Goal: Task Accomplishment & Management: Use online tool/utility

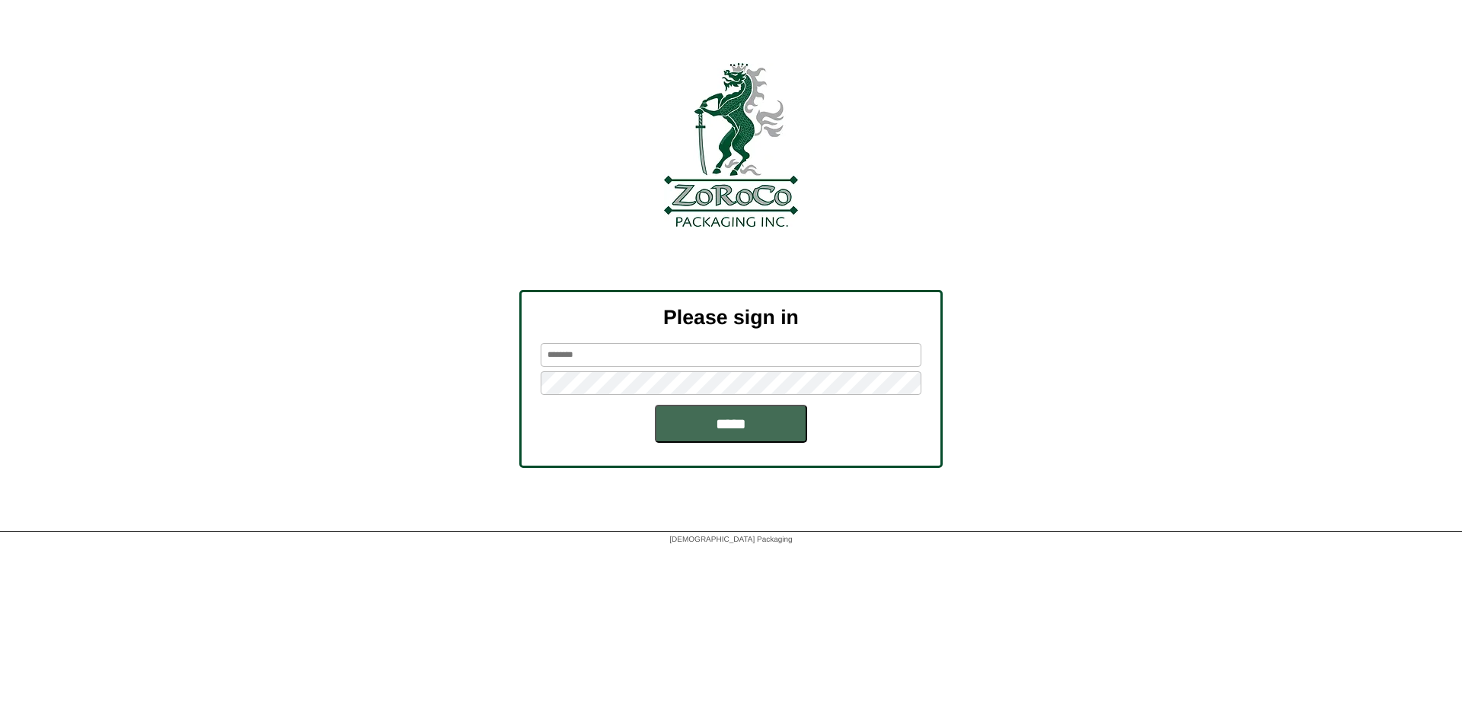
type input "*******"
click at [764, 434] on input "*****" at bounding box center [731, 424] width 152 height 38
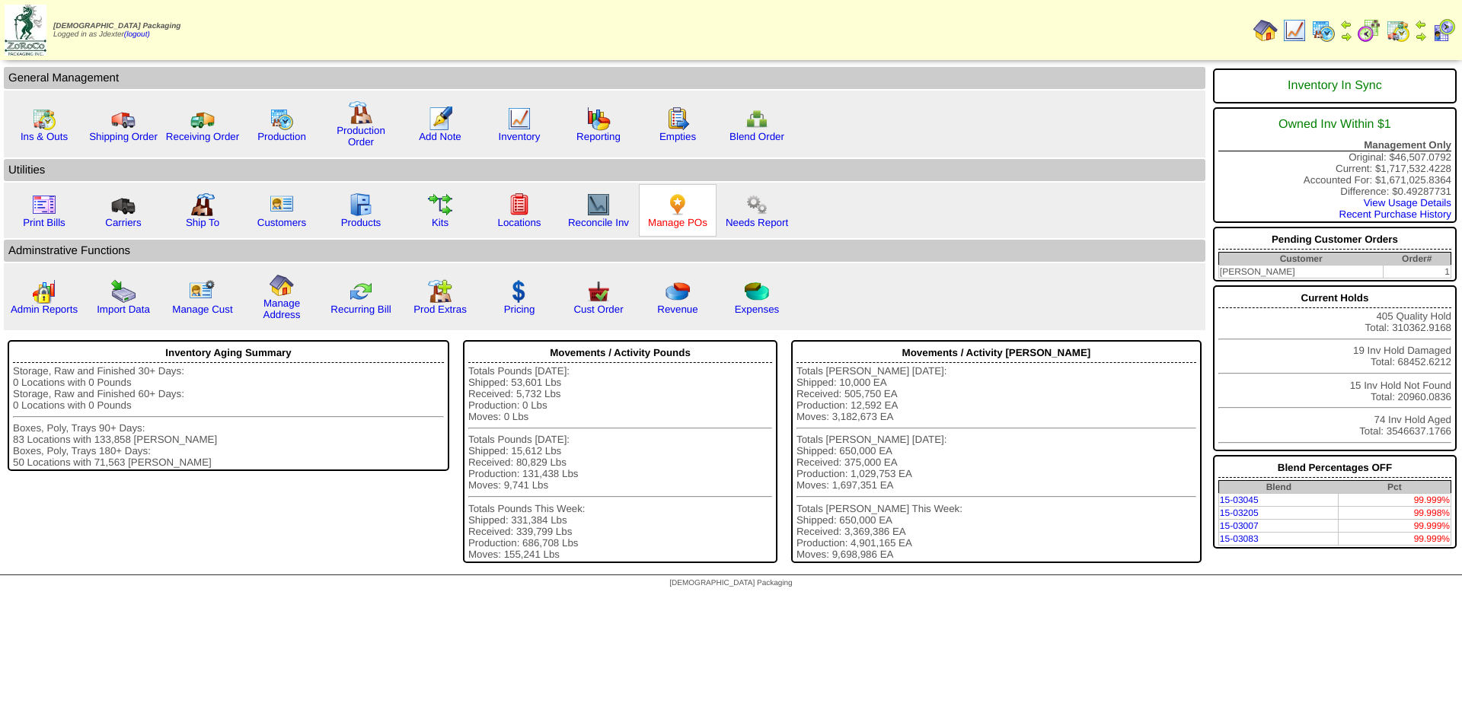
click at [690, 223] on link "Manage POs" at bounding box center [677, 222] width 59 height 11
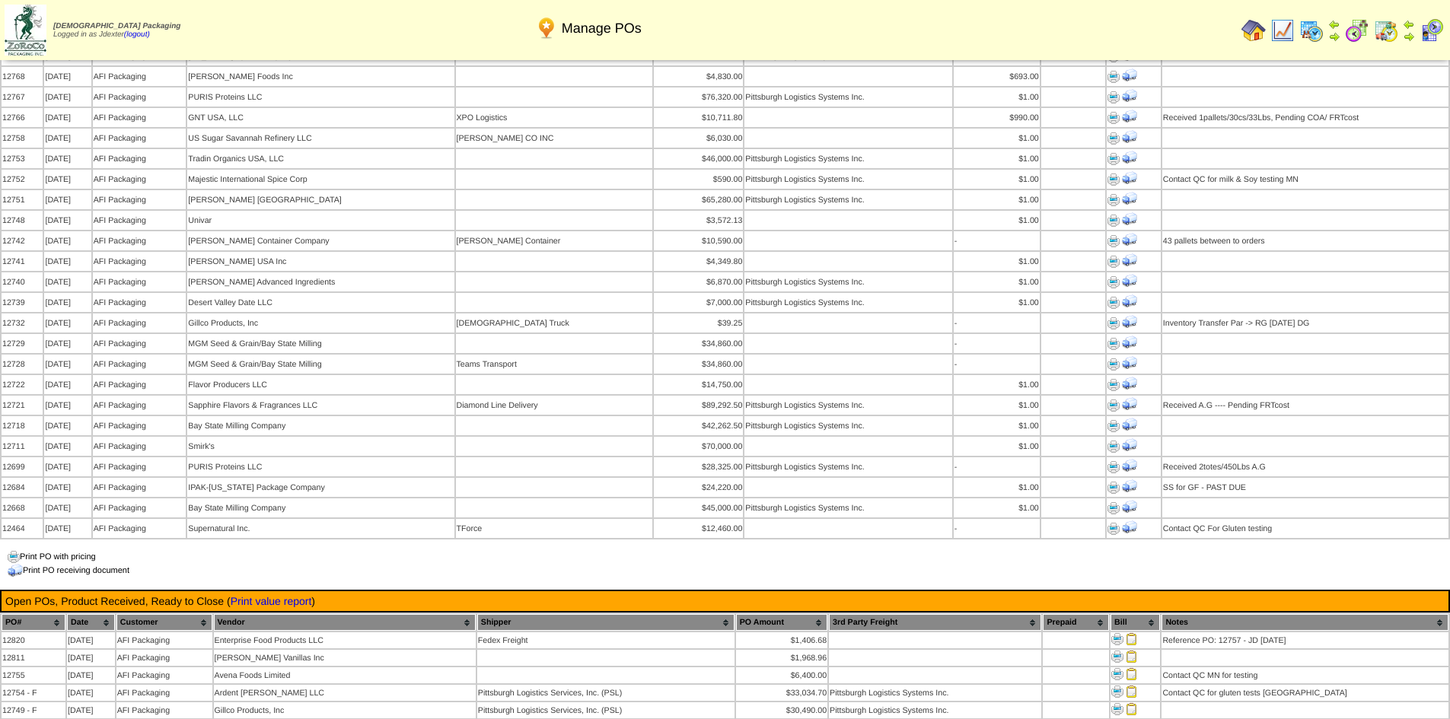
scroll to position [1142, 0]
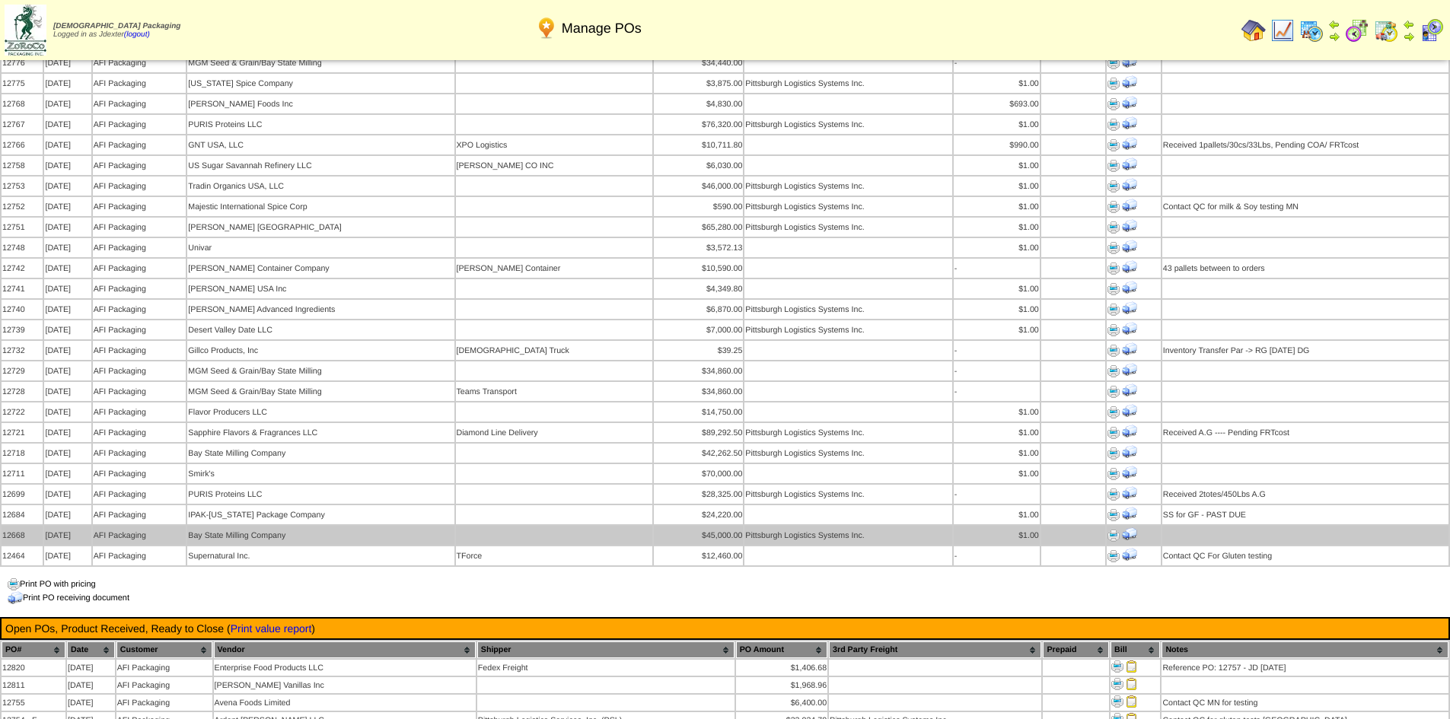
click at [1111, 530] on img at bounding box center [1114, 536] width 12 height 12
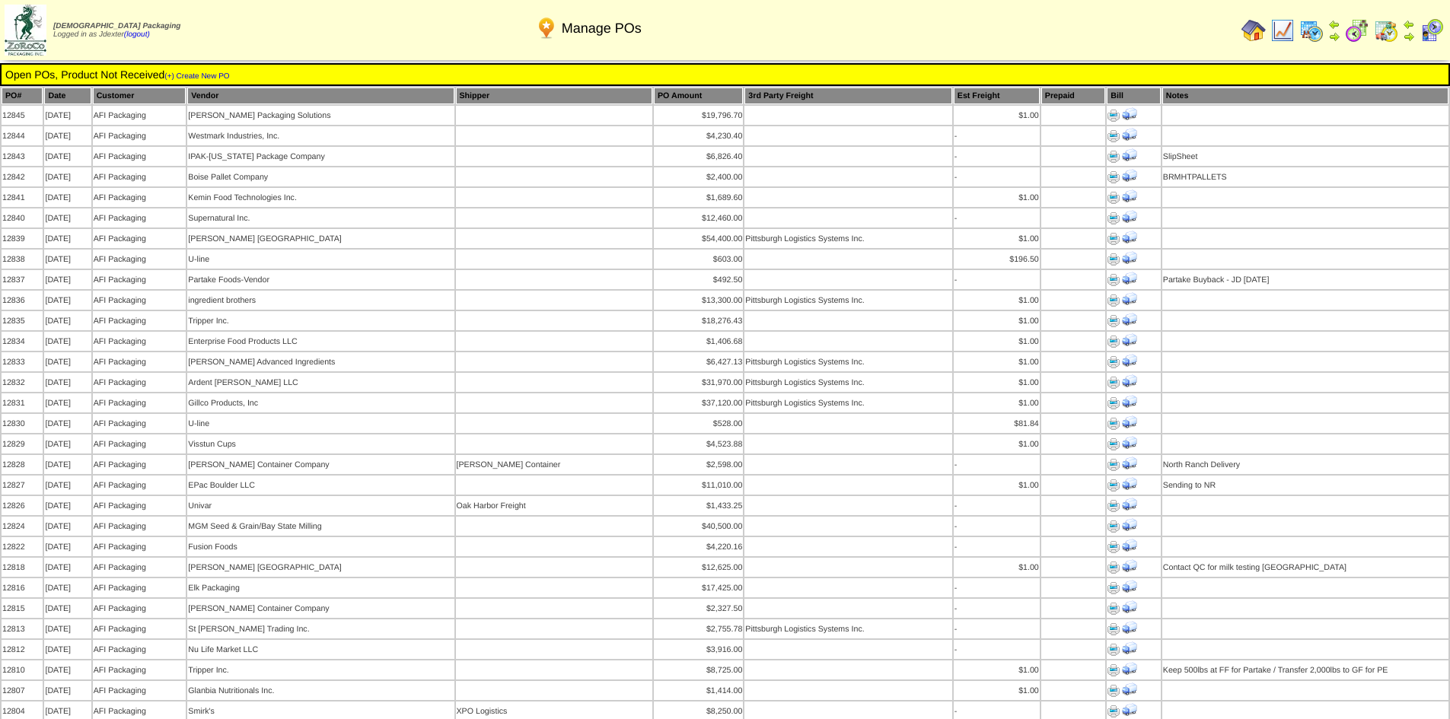
scroll to position [1142, 0]
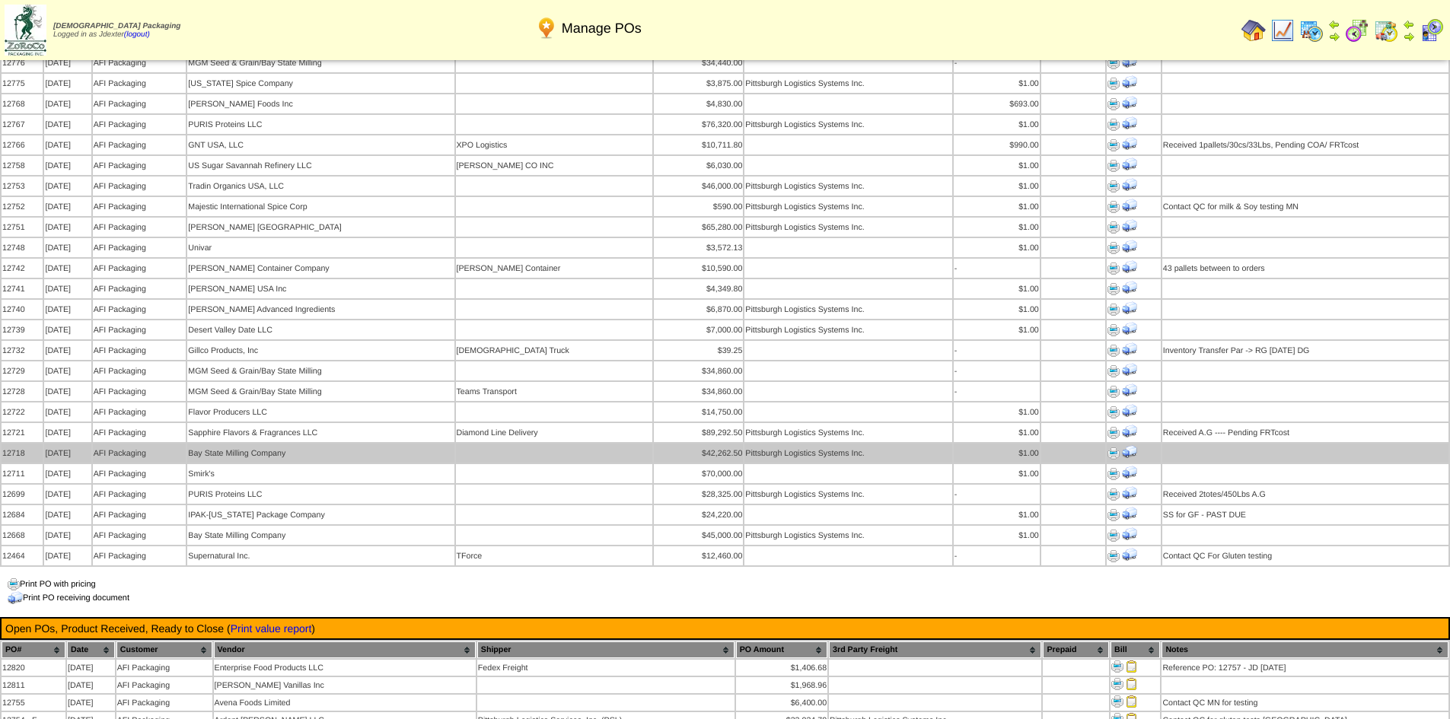
click at [1111, 448] on img at bounding box center [1114, 454] width 12 height 12
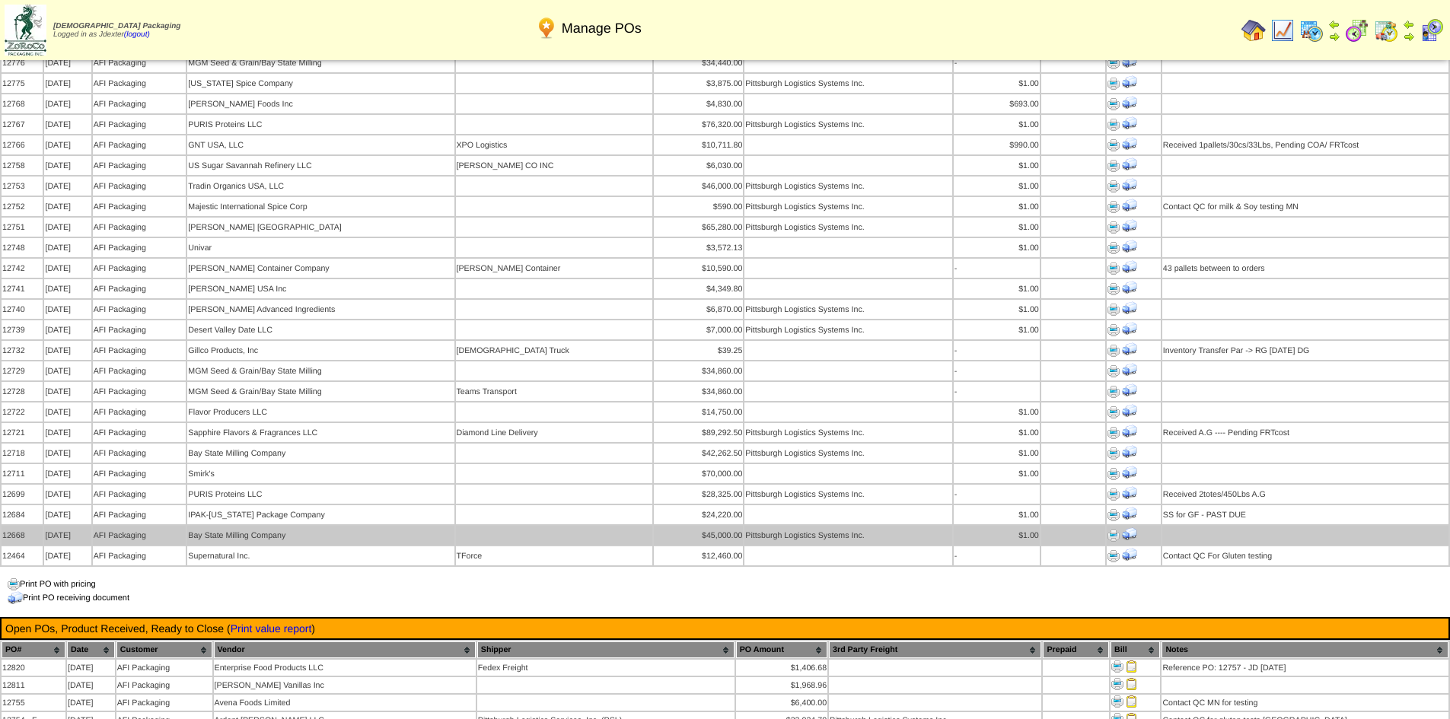
scroll to position [1066, 0]
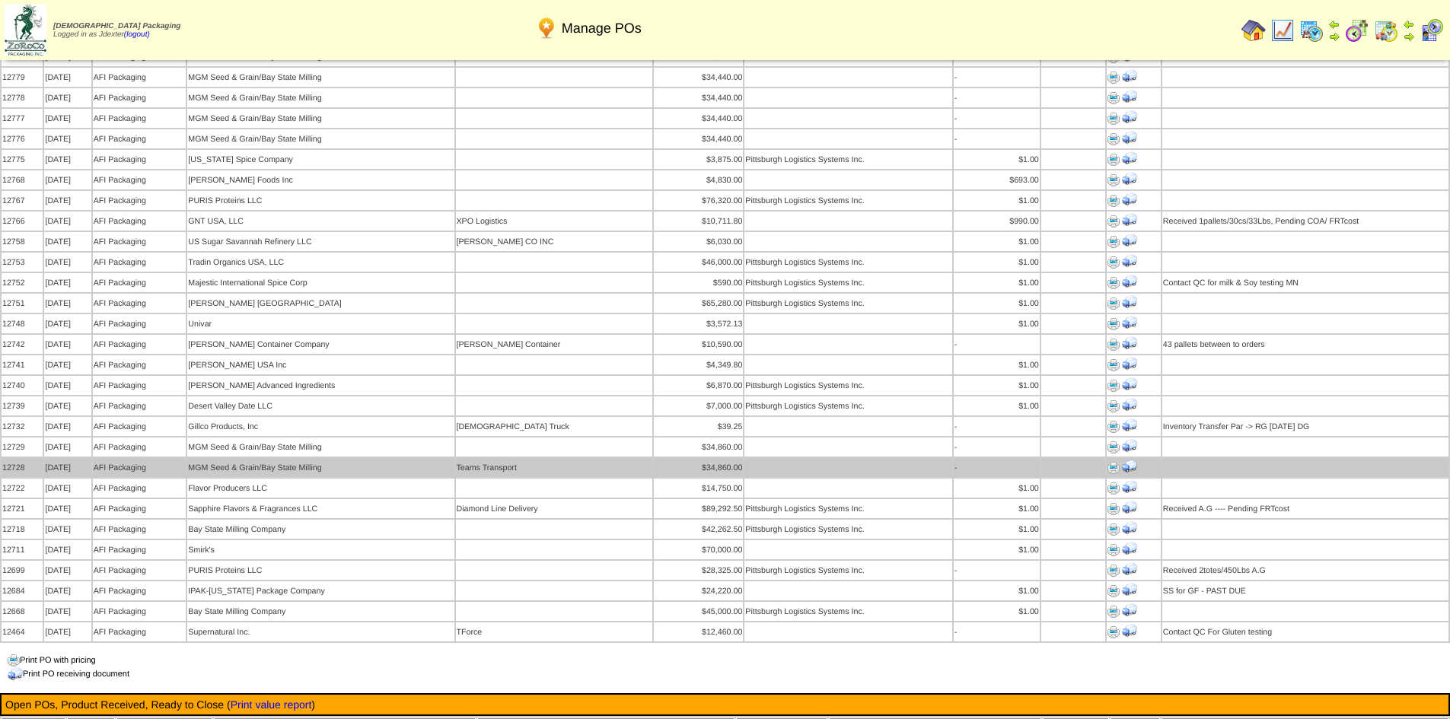
click at [1108, 462] on img at bounding box center [1114, 468] width 12 height 12
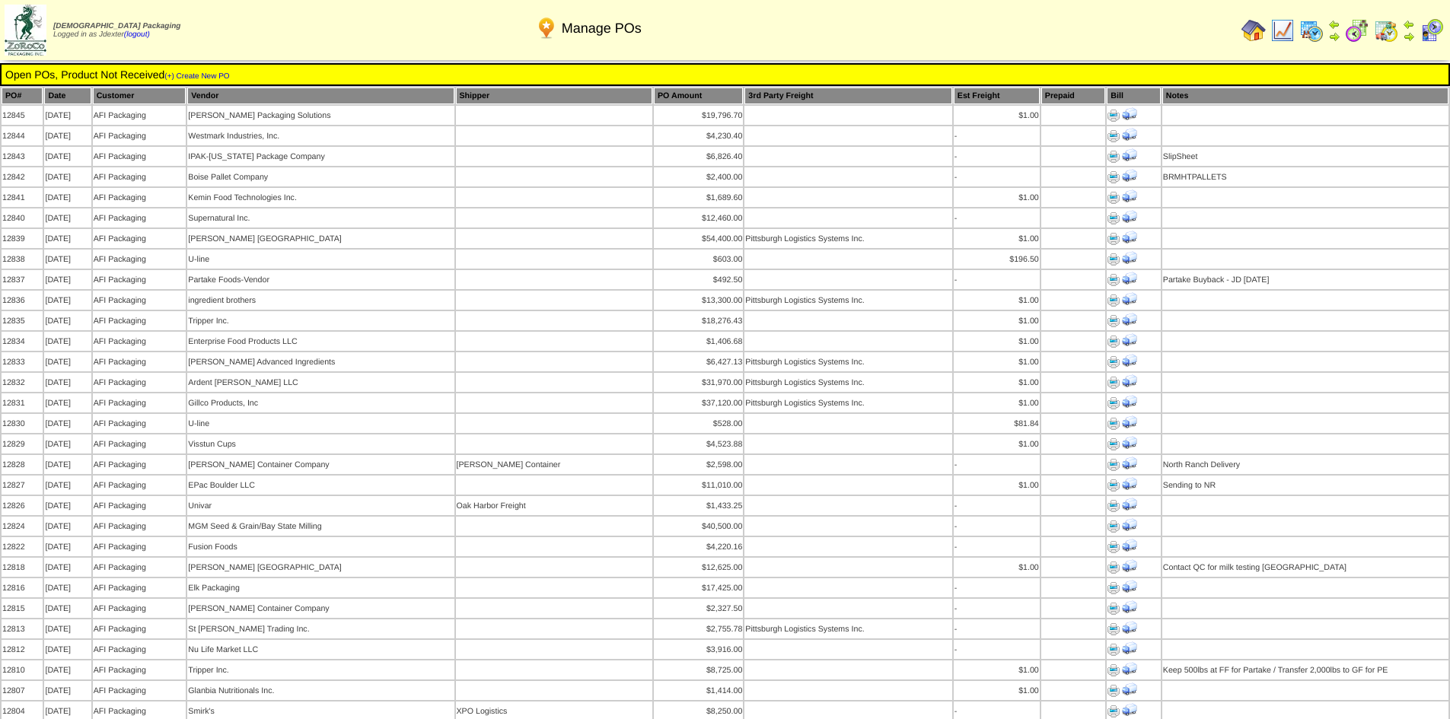
scroll to position [1066, 0]
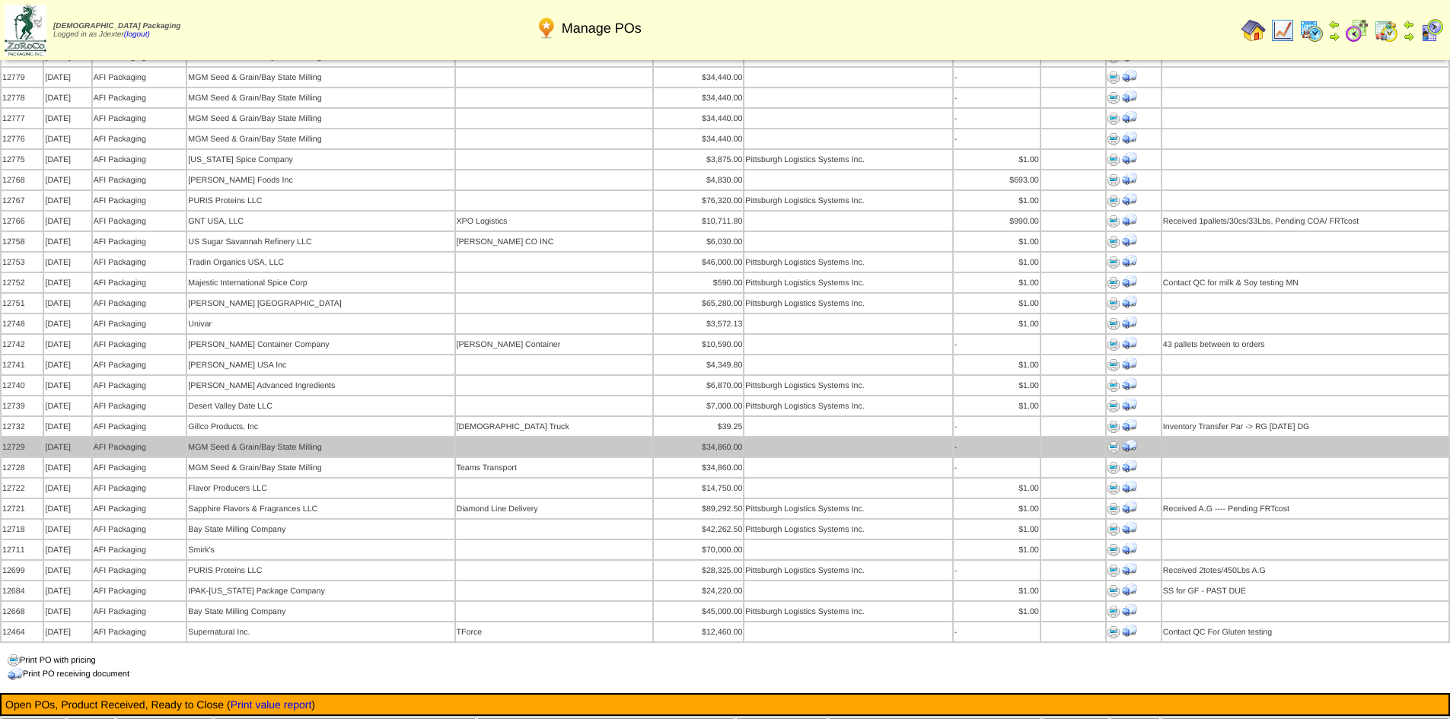
click at [1108, 442] on img at bounding box center [1114, 448] width 12 height 12
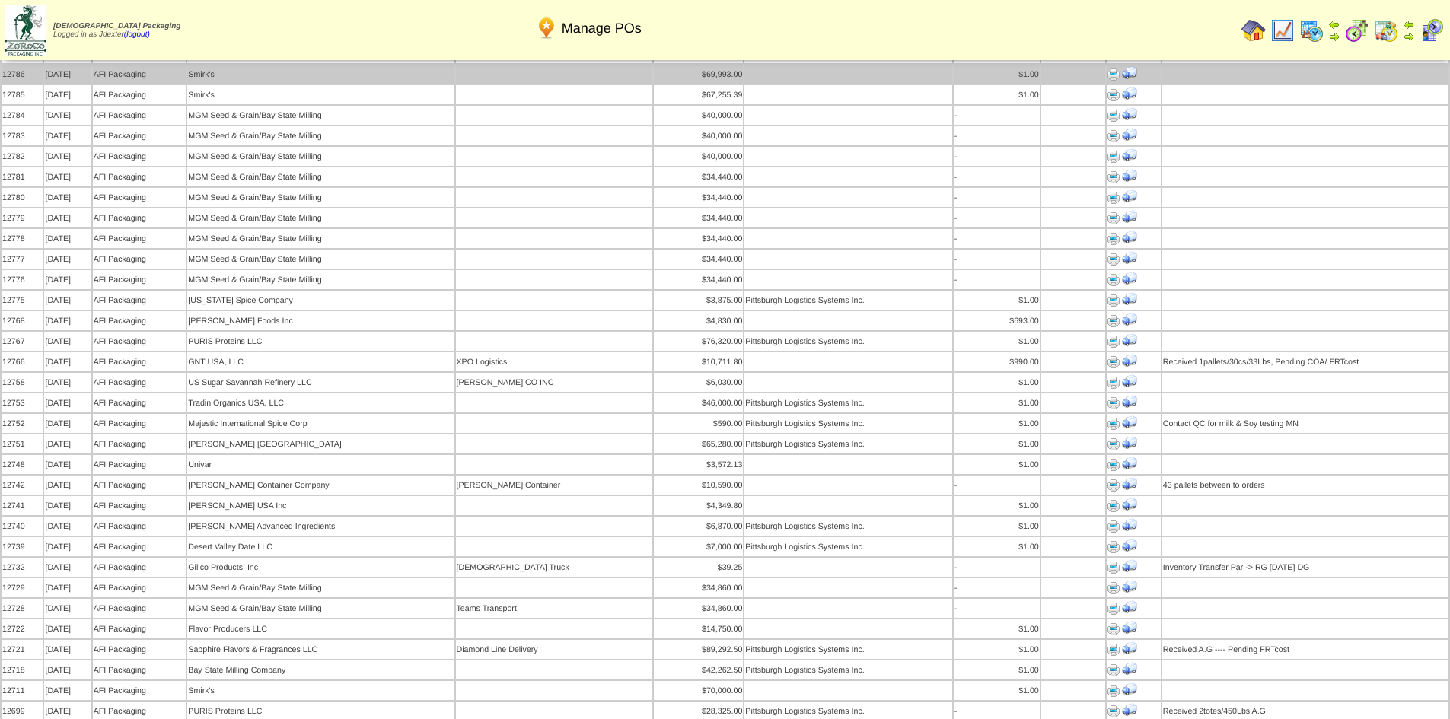
scroll to position [1142, 0]
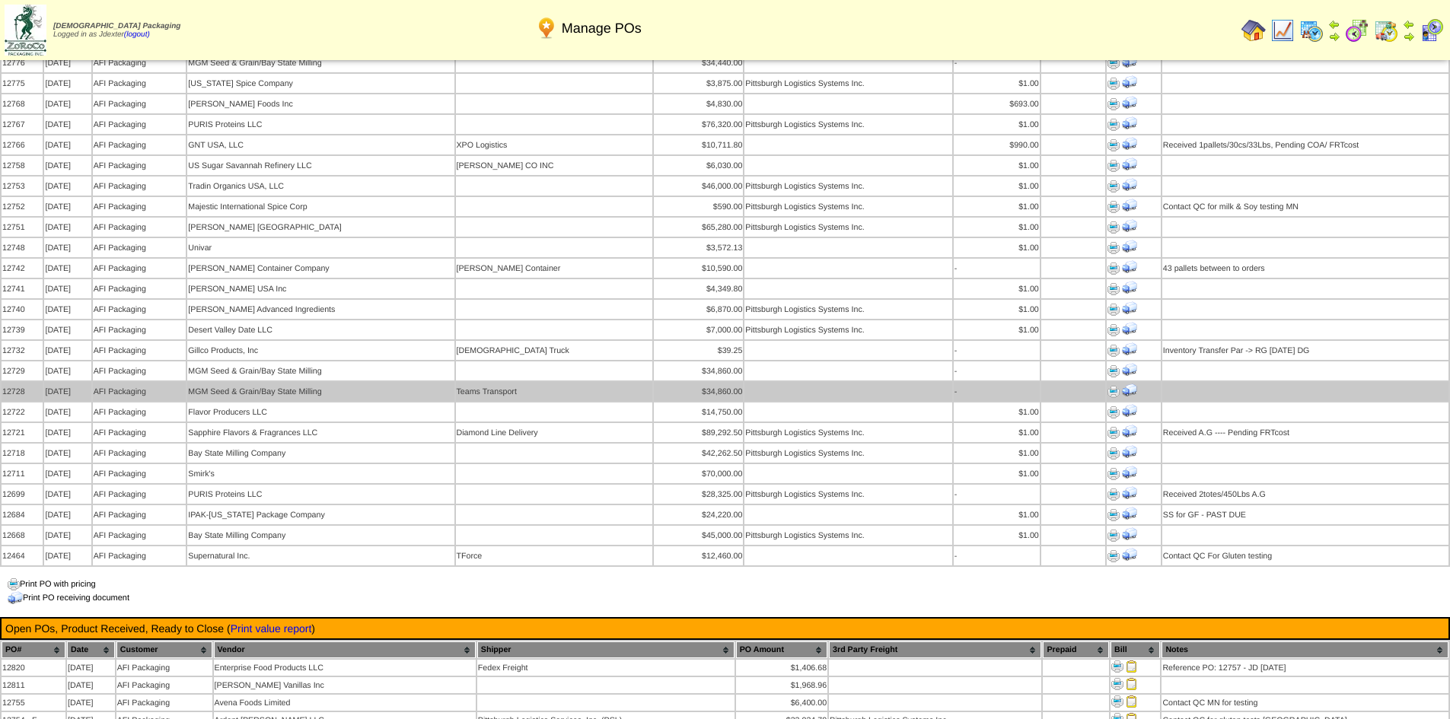
click at [1108, 386] on img at bounding box center [1114, 392] width 12 height 12
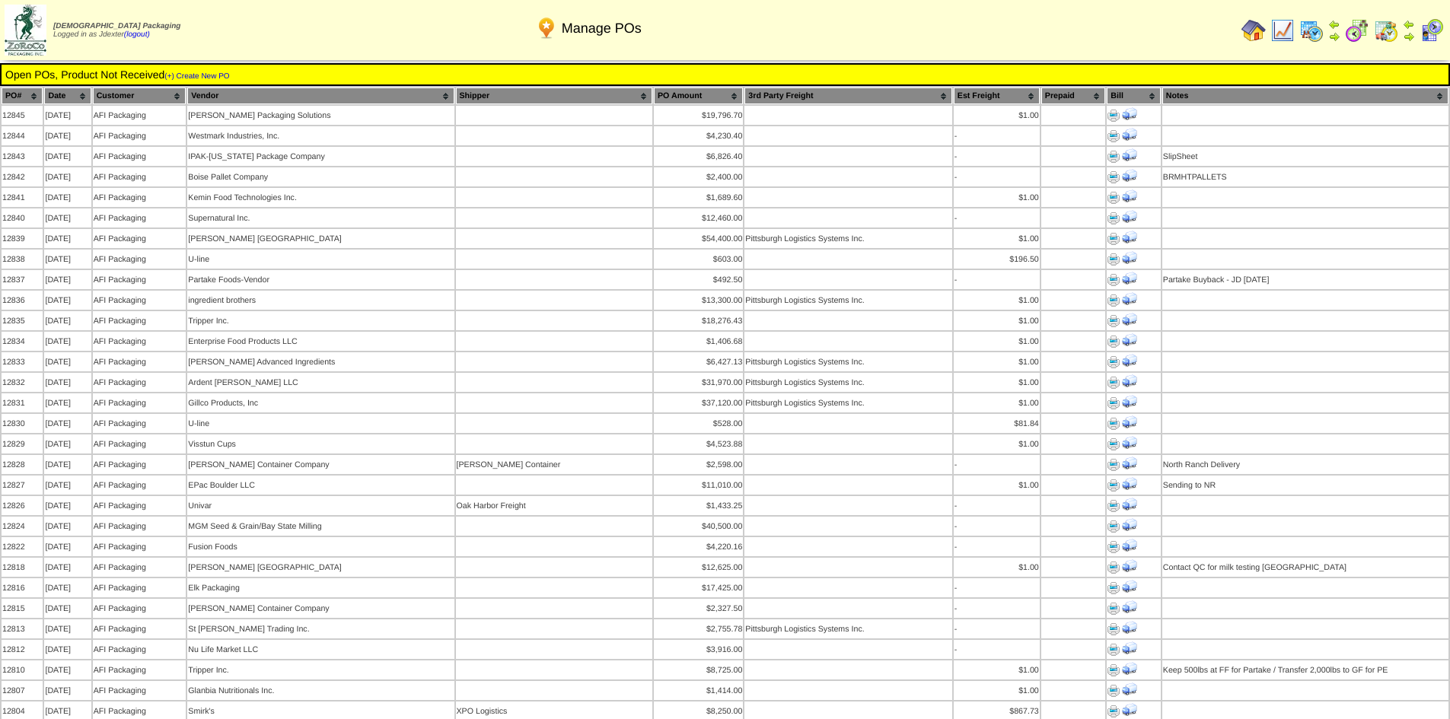
click at [1246, 23] on img at bounding box center [1254, 30] width 24 height 24
